Goal: Find specific page/section: Find specific page/section

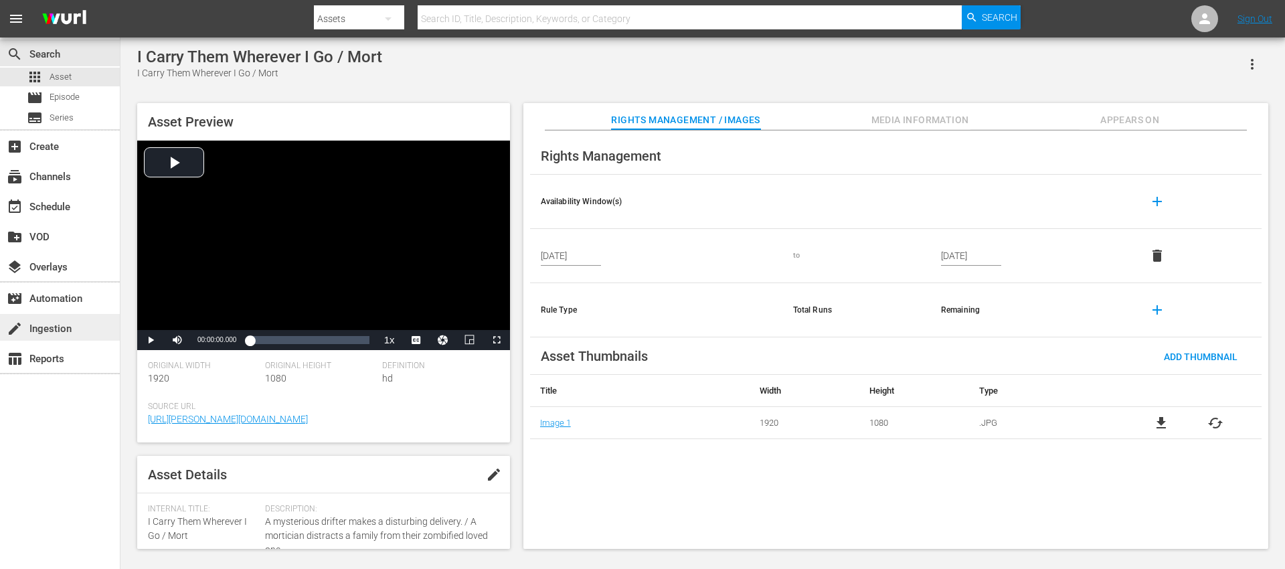
click at [56, 331] on div "create Ingestion" at bounding box center [37, 326] width 75 height 12
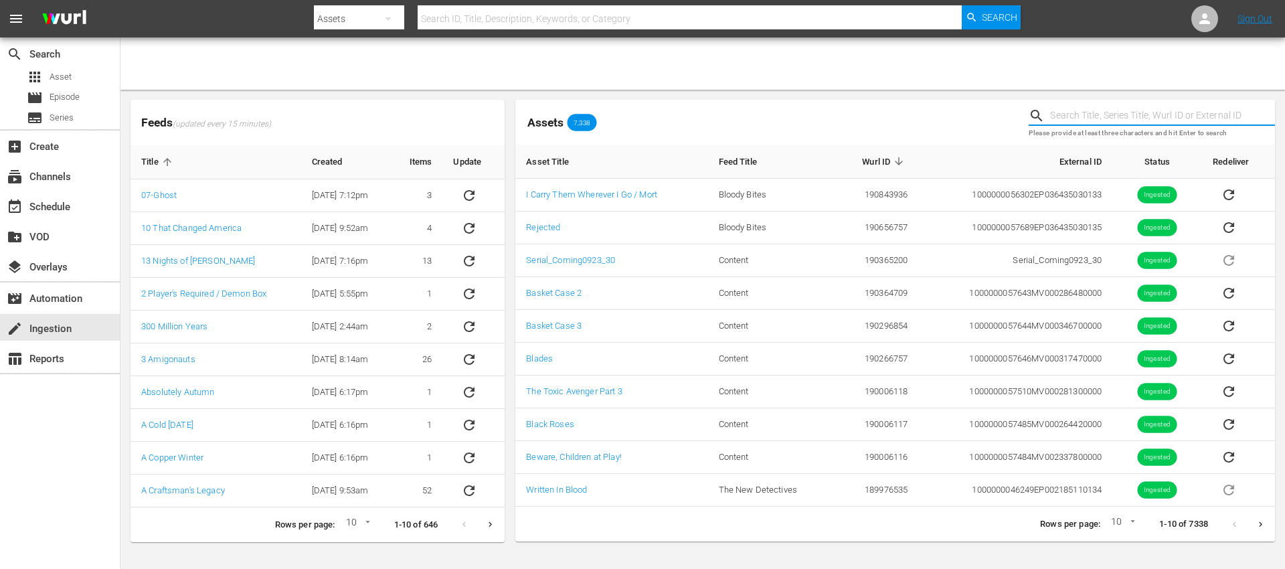
click at [1115, 118] on input "text" at bounding box center [1162, 116] width 225 height 20
type input "i carry them"
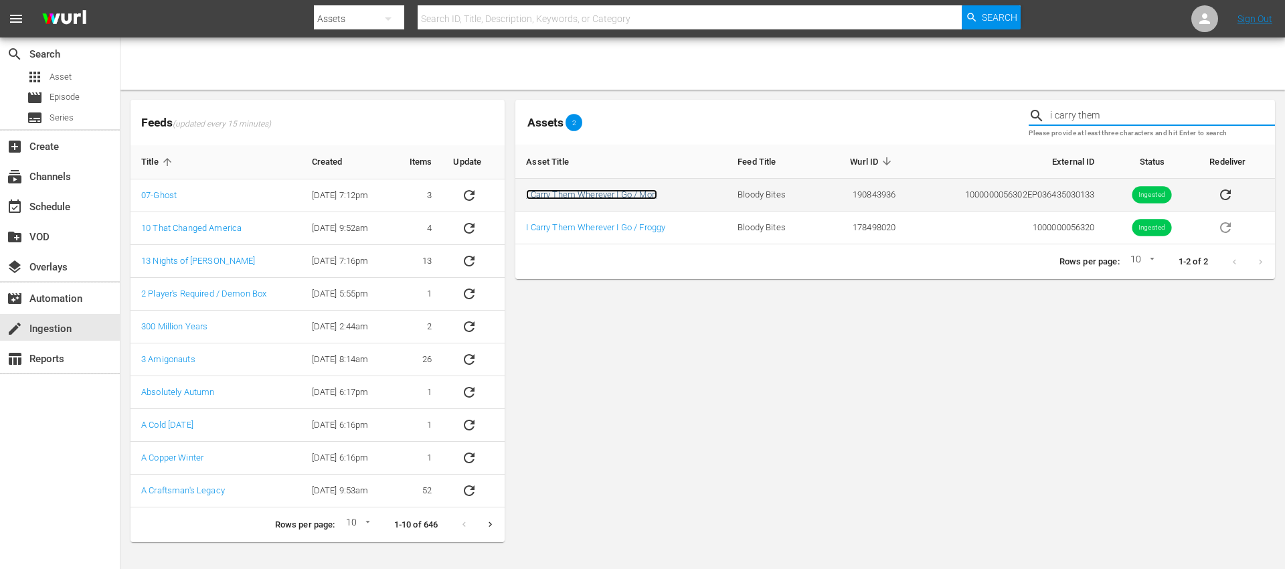
click at [606, 191] on link "I Carry Them Wherever I Go / Mort" at bounding box center [591, 194] width 131 height 10
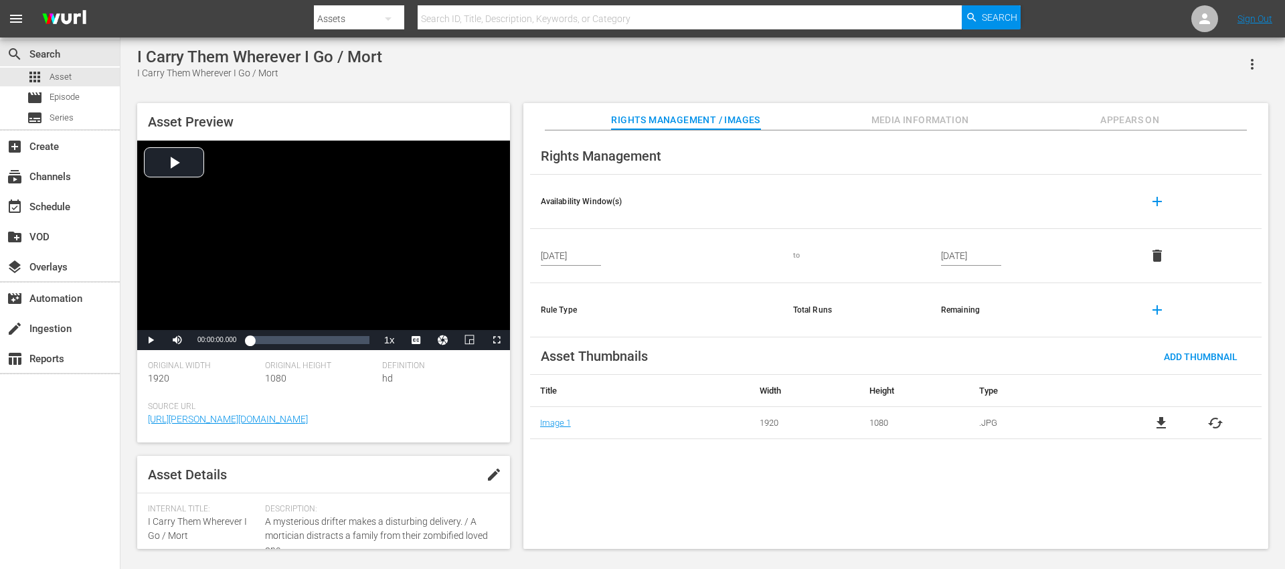
click at [919, 118] on span "Media Information" at bounding box center [920, 120] width 100 height 17
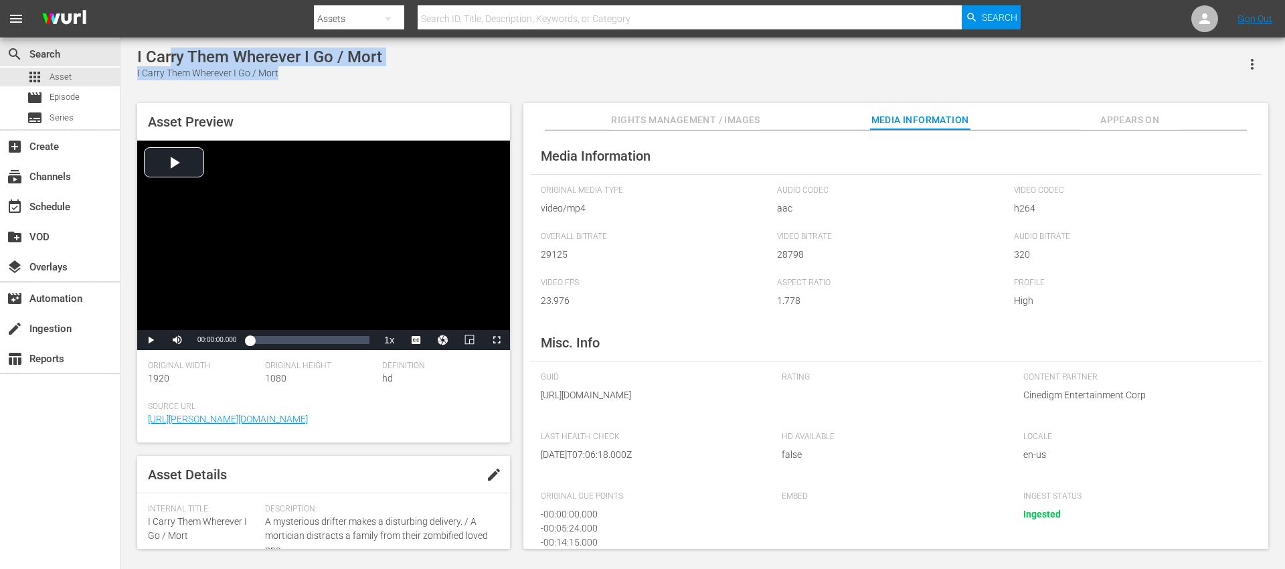
drag, startPoint x: 387, startPoint y: 56, endPoint x: 176, endPoint y: 57, distance: 210.8
click at [171, 54] on div "I Carry Them Wherever I Go / Mort I Carry Them Wherever I Go / Mort" at bounding box center [702, 64] width 1131 height 33
click at [249, 70] on div "I Carry Them Wherever I Go / Mort" at bounding box center [259, 73] width 245 height 14
drag, startPoint x: 269, startPoint y: 76, endPoint x: 139, endPoint y: 76, distance: 130.5
click at [137, 77] on div "I Carry Them Wherever I Go / Mort" at bounding box center [259, 73] width 245 height 14
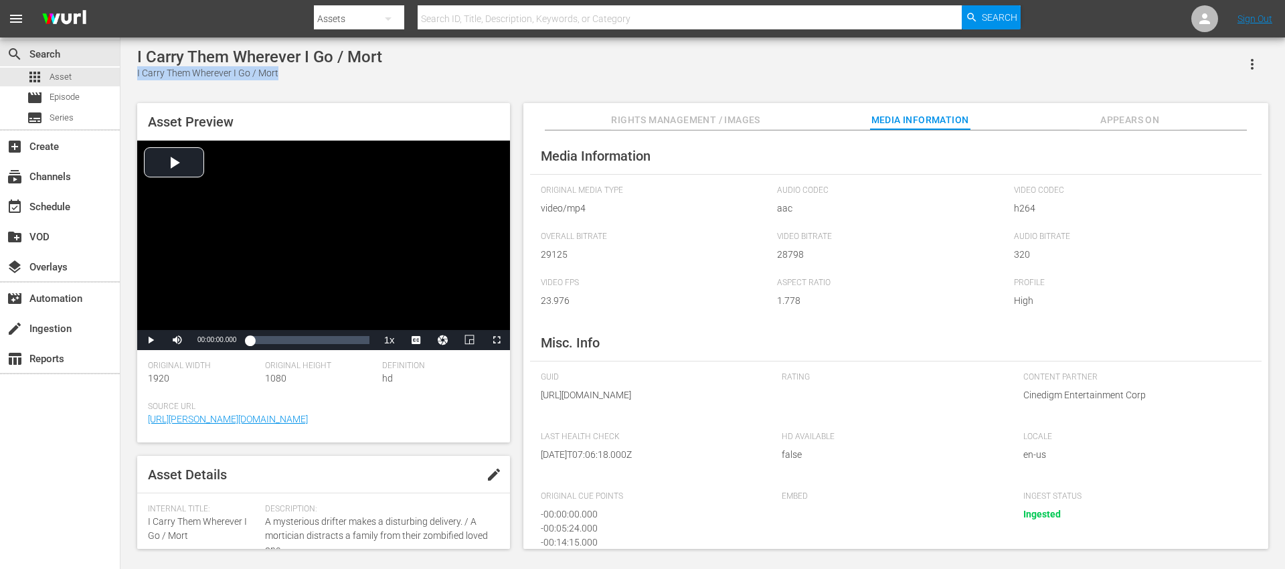
copy div "I Carry Them Wherever I Go / Mort"
click at [35, 328] on div "create Ingestion" at bounding box center [37, 326] width 75 height 12
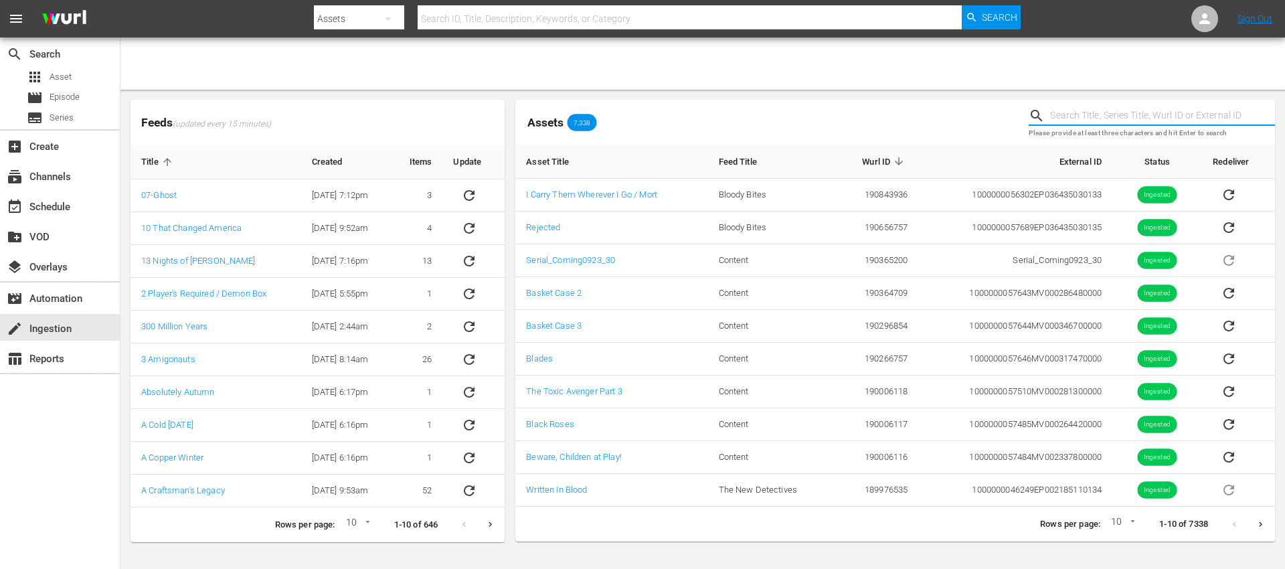
click at [1060, 116] on input "text" at bounding box center [1162, 116] width 225 height 20
paste input "I Carry Them Wherever I Go / Mort"
type input "I Carry Them Wherever I Go / Mort"
